Goal: Information Seeking & Learning: Understand process/instructions

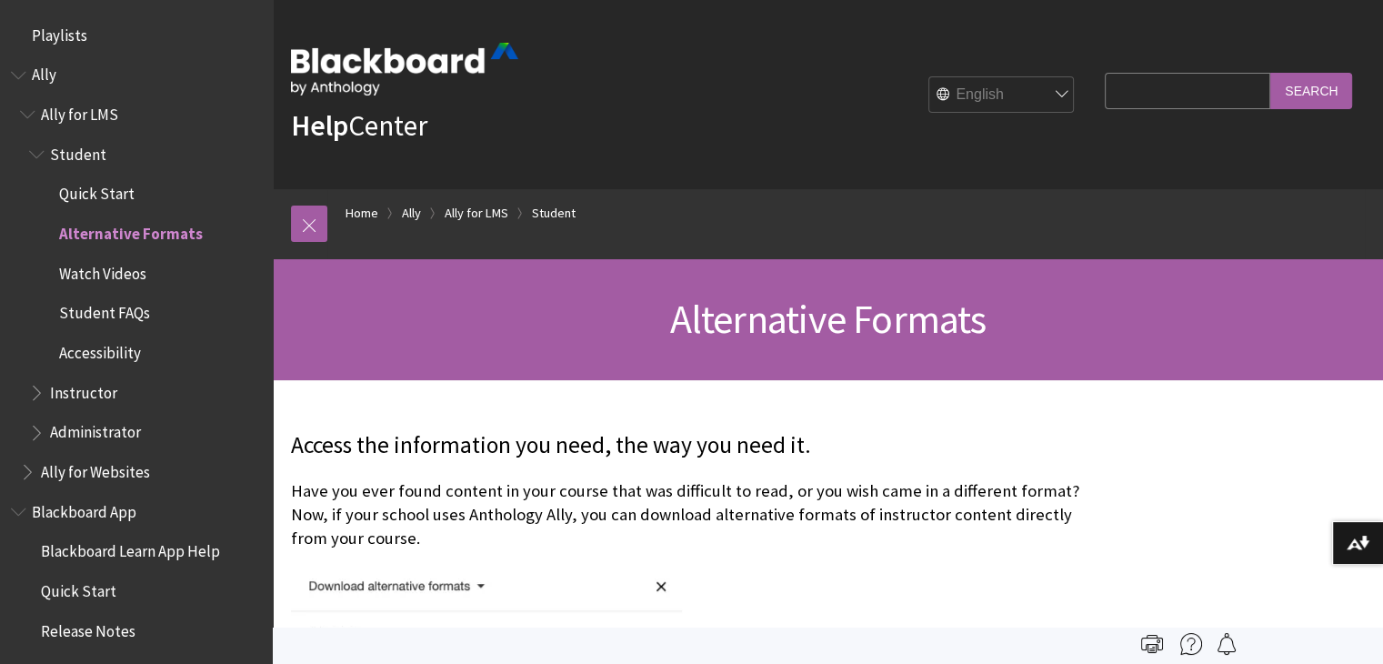
scroll to position [191, 0]
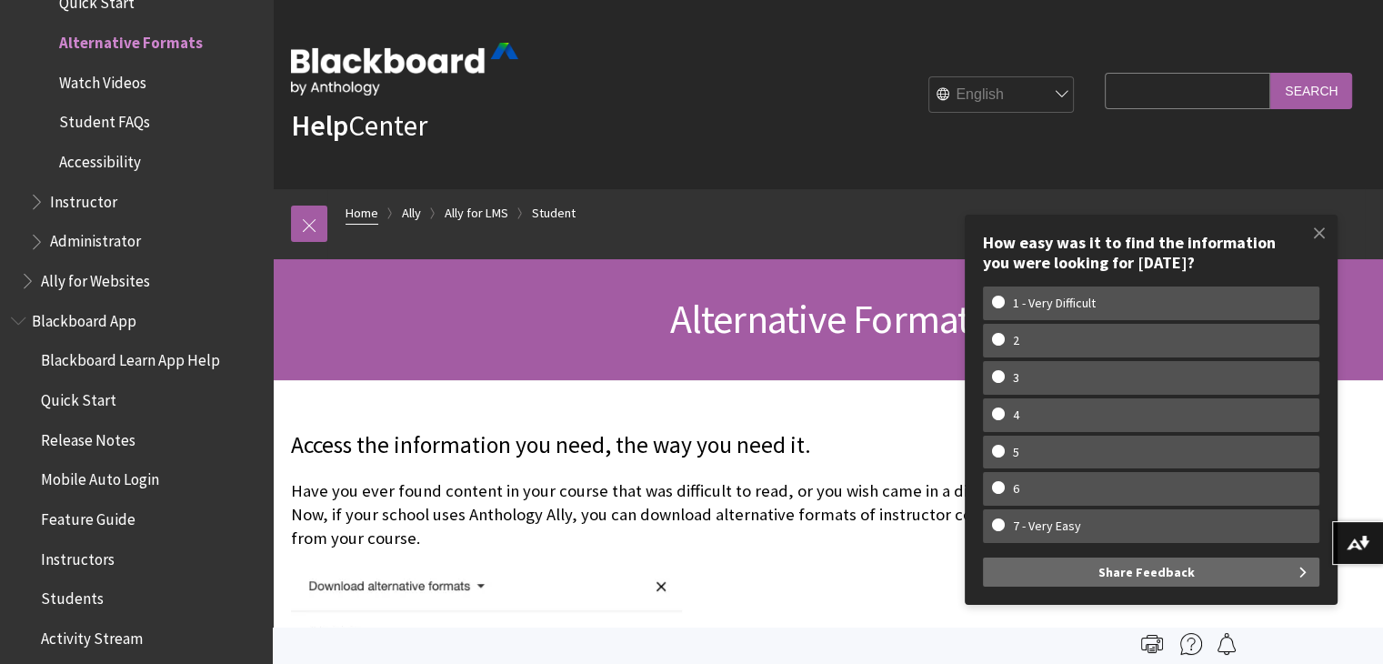
click at [367, 219] on link "Home" at bounding box center [361, 213] width 33 height 23
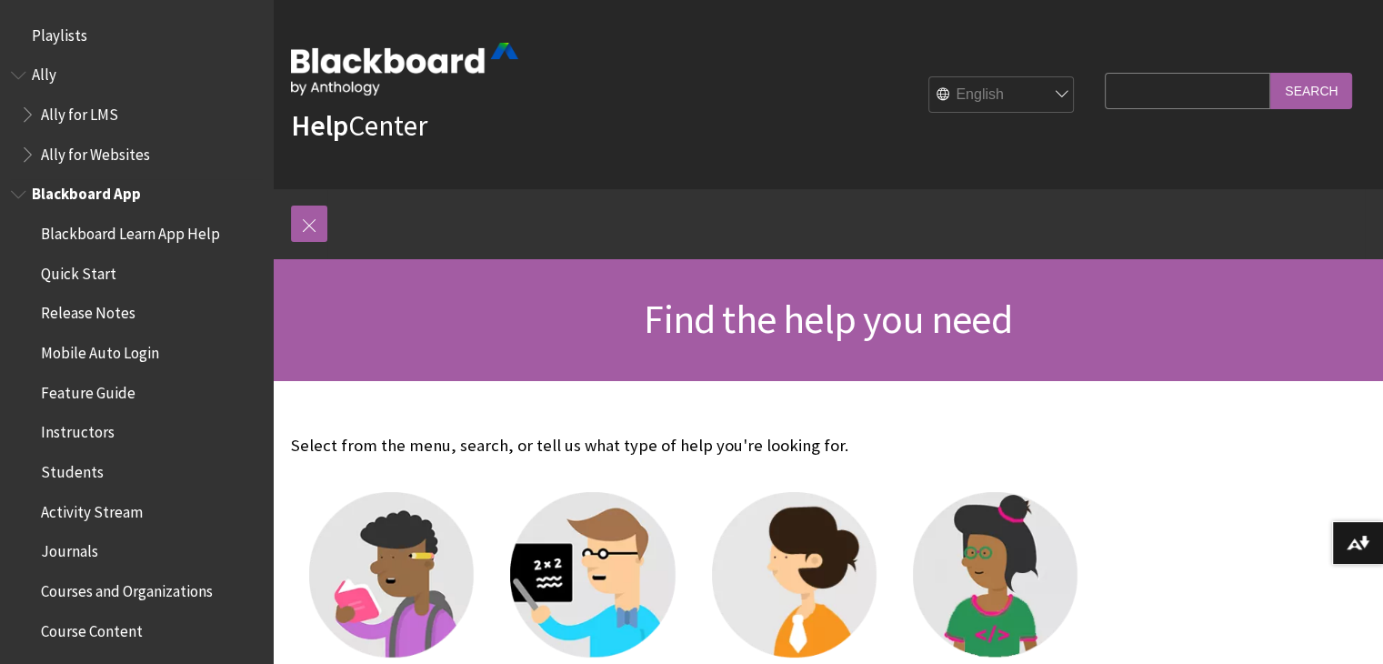
click at [124, 627] on span "Course Content" at bounding box center [92, 628] width 102 height 25
click at [124, 627] on span "Course Content" at bounding box center [96, 628] width 111 height 25
